Goal: Transaction & Acquisition: Purchase product/service

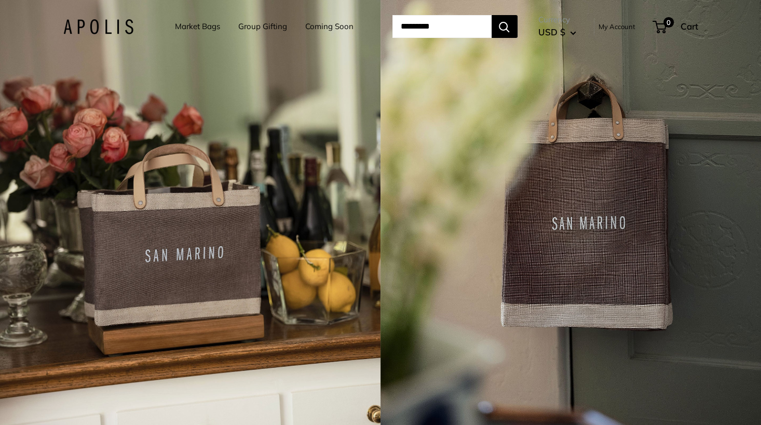
click at [190, 25] on link "Market Bags" at bounding box center [197, 26] width 45 height 15
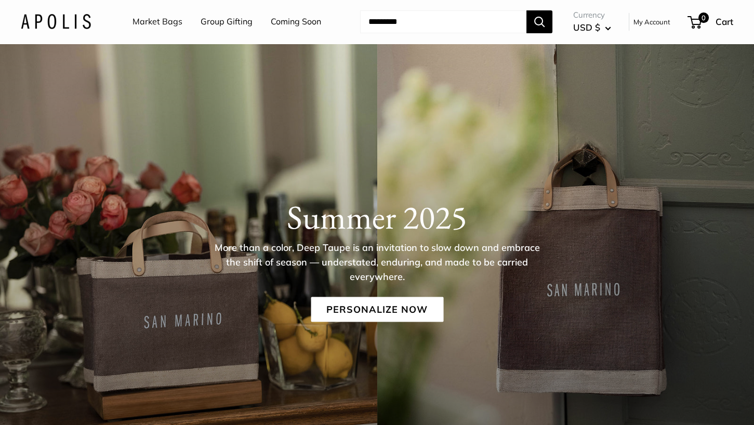
click at [159, 20] on link "Market Bags" at bounding box center [157, 22] width 50 height 16
click at [371, 304] on link "Personalize Now" at bounding box center [377, 309] width 132 height 25
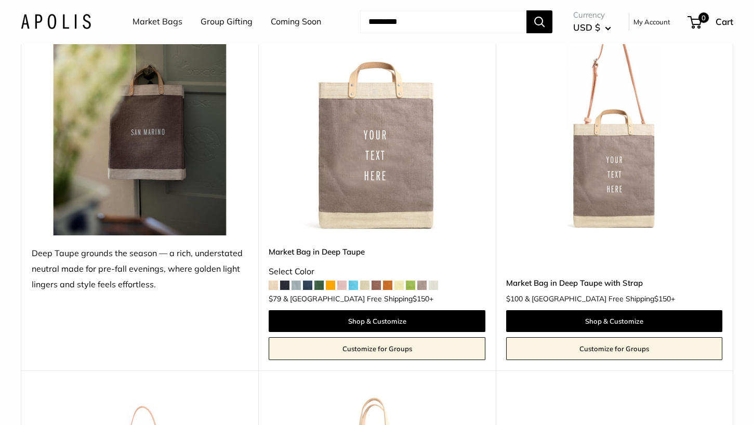
scroll to position [260, 0]
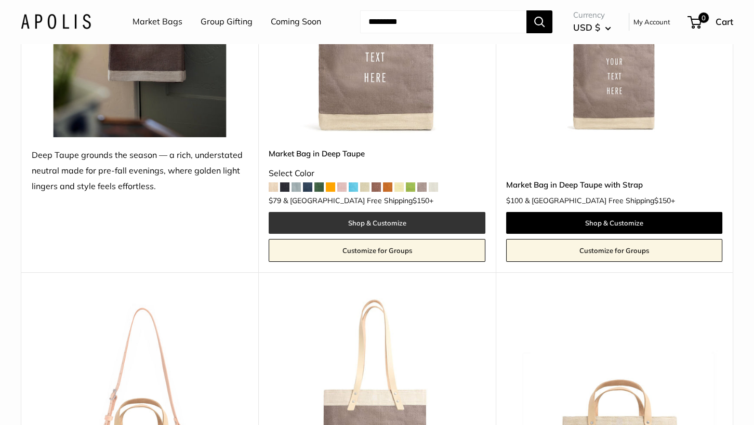
click at [357, 224] on link "Shop & Customize" at bounding box center [377, 223] width 216 height 22
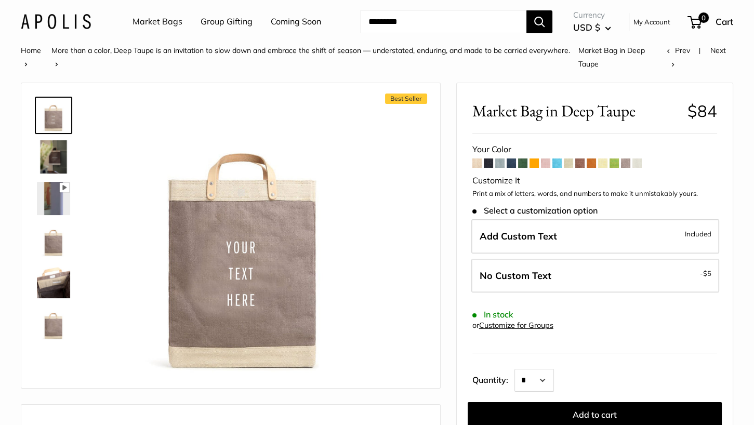
click at [553, 159] on span at bounding box center [556, 162] width 9 height 9
